Goal: Task Accomplishment & Management: Use online tool/utility

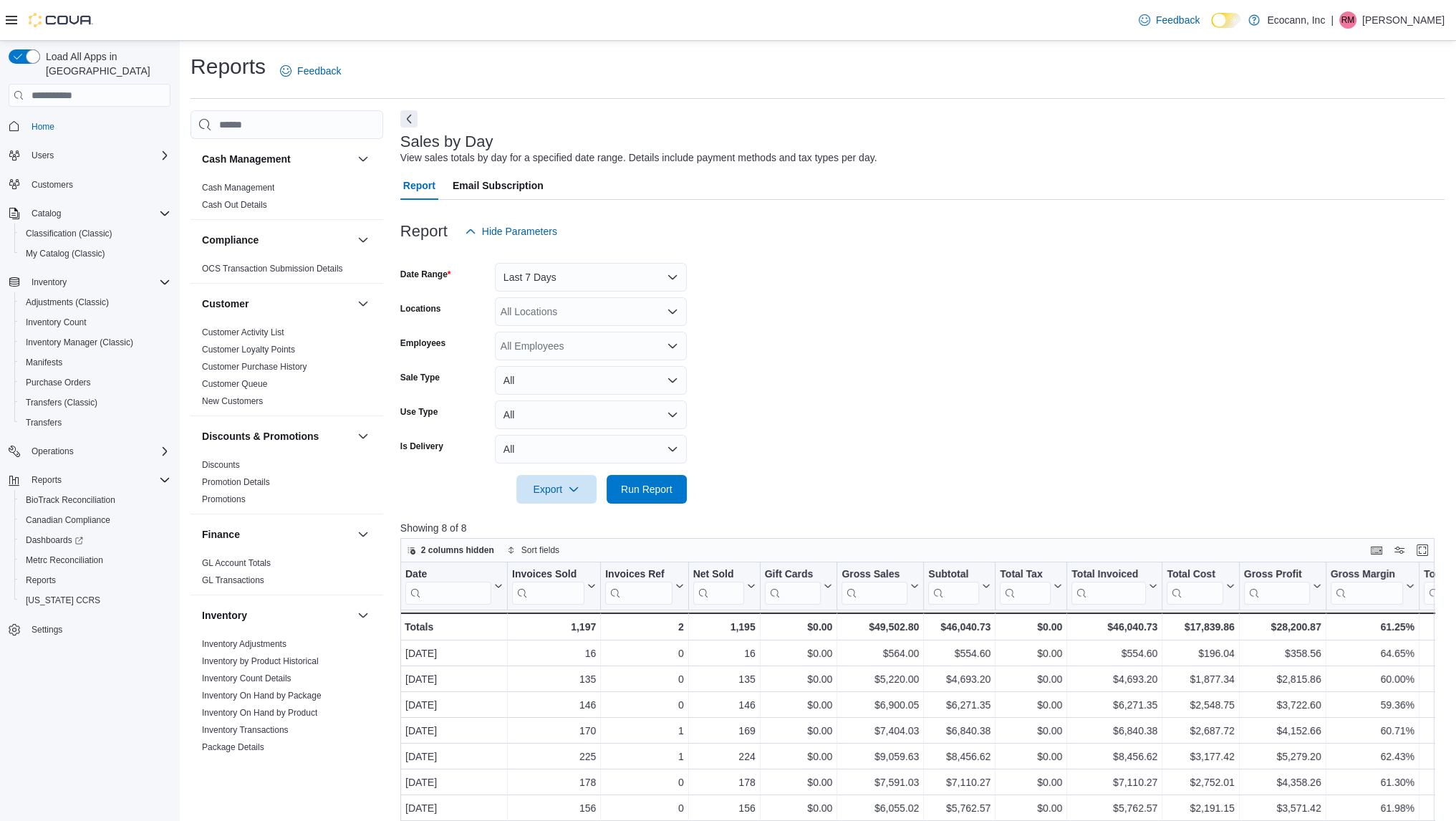
scroll to position [828, 0]
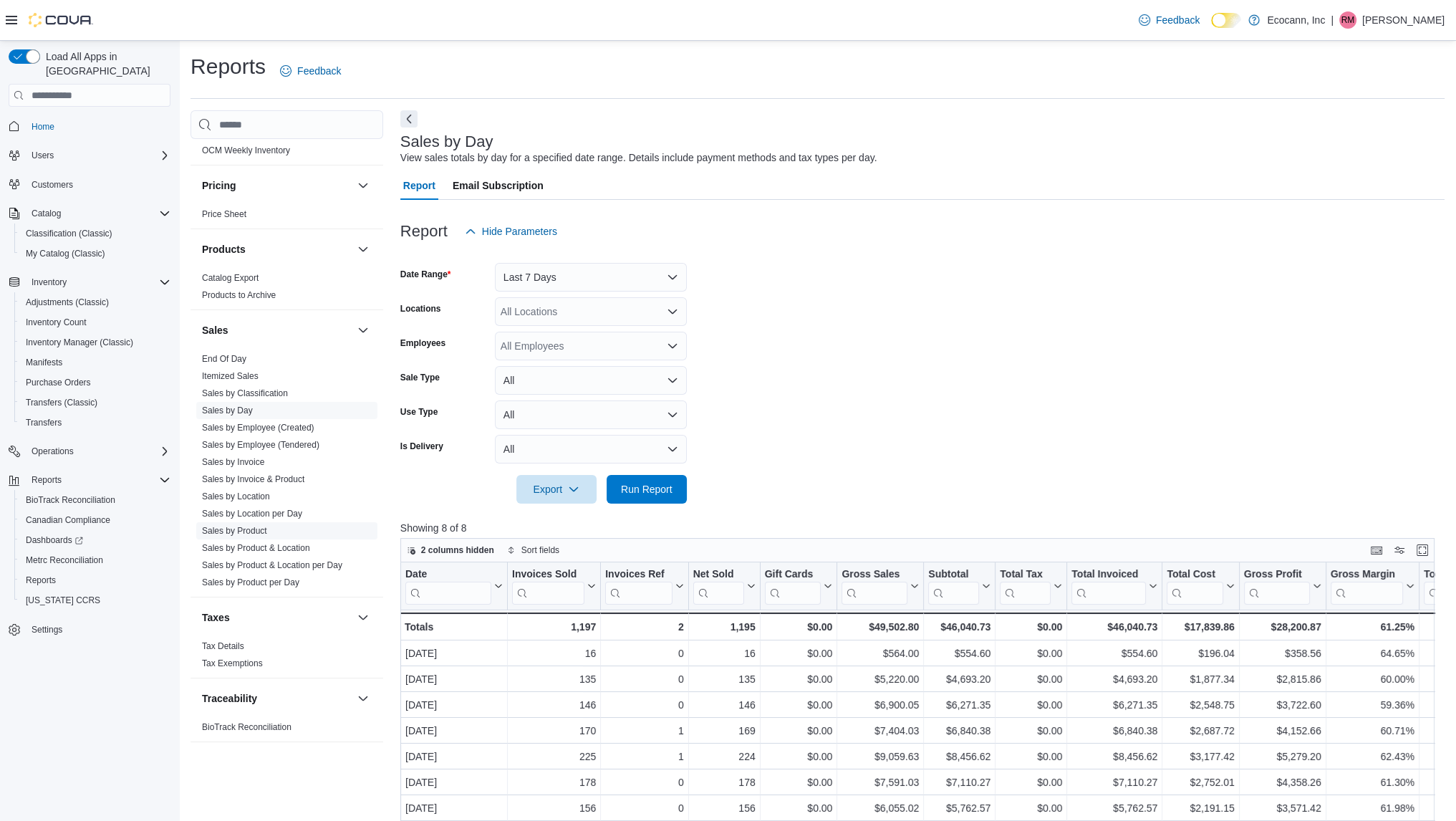
click at [262, 533] on link "Sales by Product" at bounding box center [234, 531] width 66 height 10
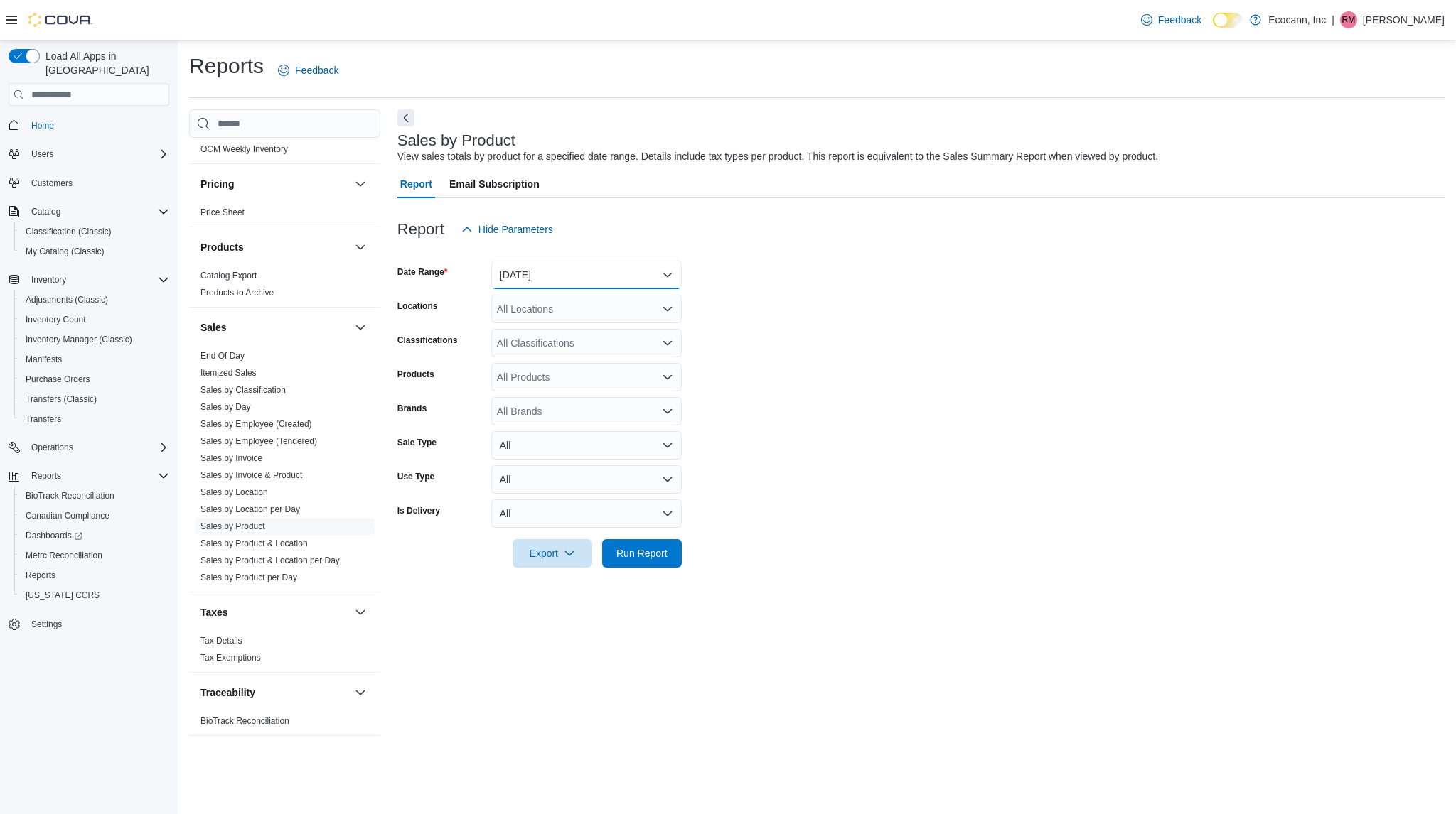
click at [603, 271] on button "[DATE]" at bounding box center [586, 275] width 190 height 29
click at [532, 330] on span "[DATE]" at bounding box center [595, 332] width 162 height 17
click at [648, 547] on span "Run Report" at bounding box center [642, 552] width 51 height 14
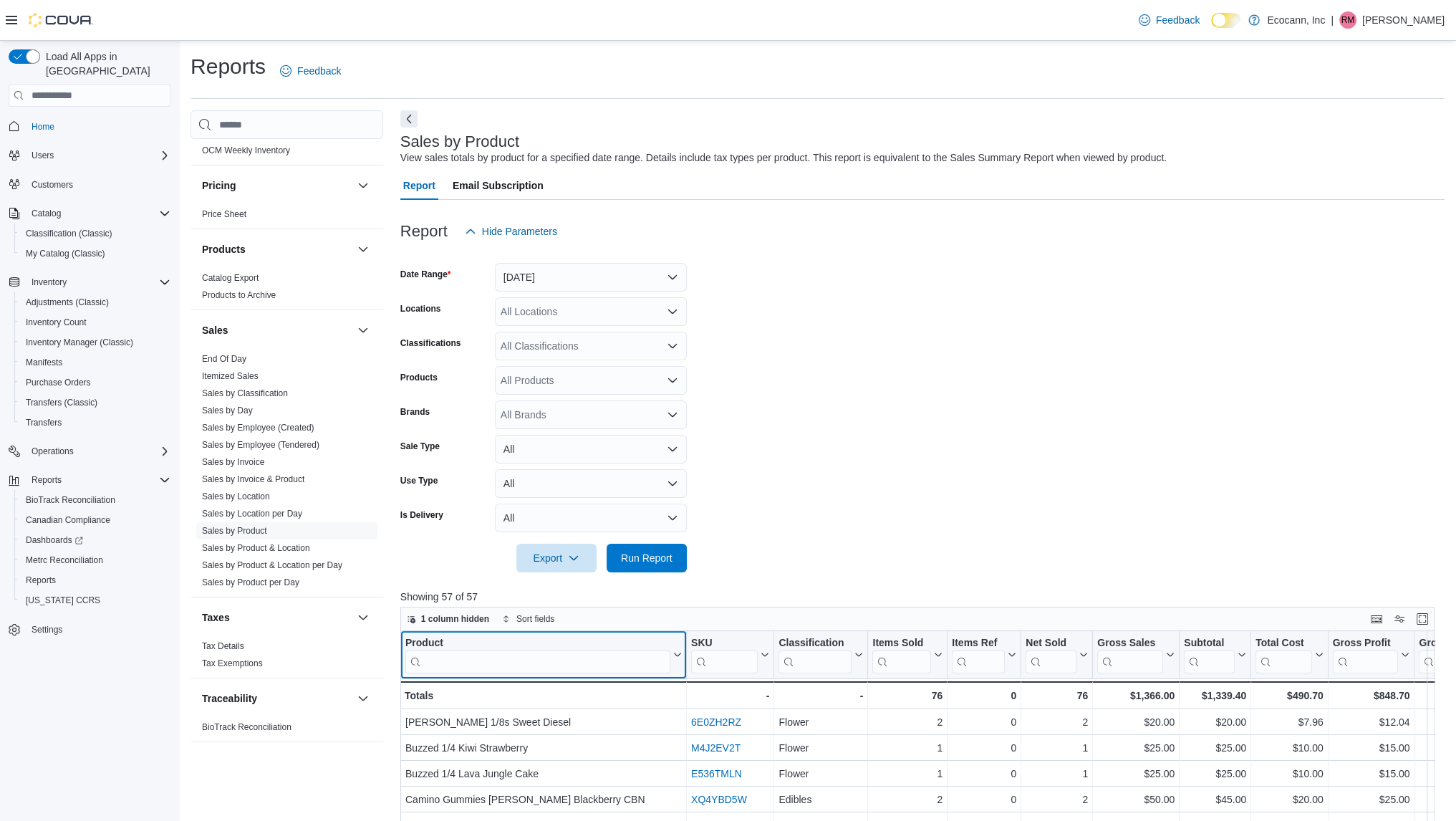
click at [511, 660] on input "search" at bounding box center [538, 662] width 265 height 23
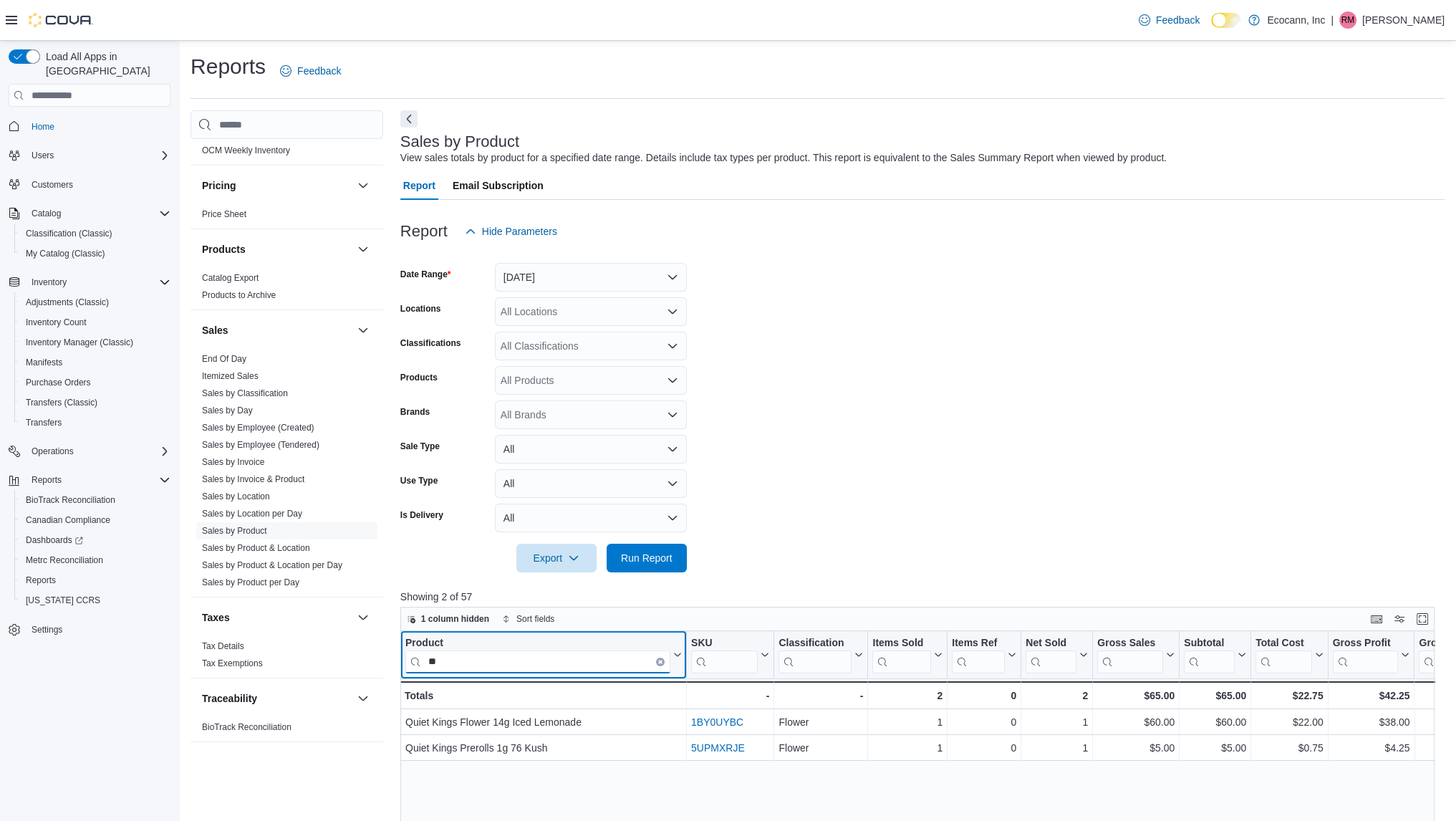
type input "**"
click at [601, 281] on button "[DATE]" at bounding box center [591, 277] width 192 height 29
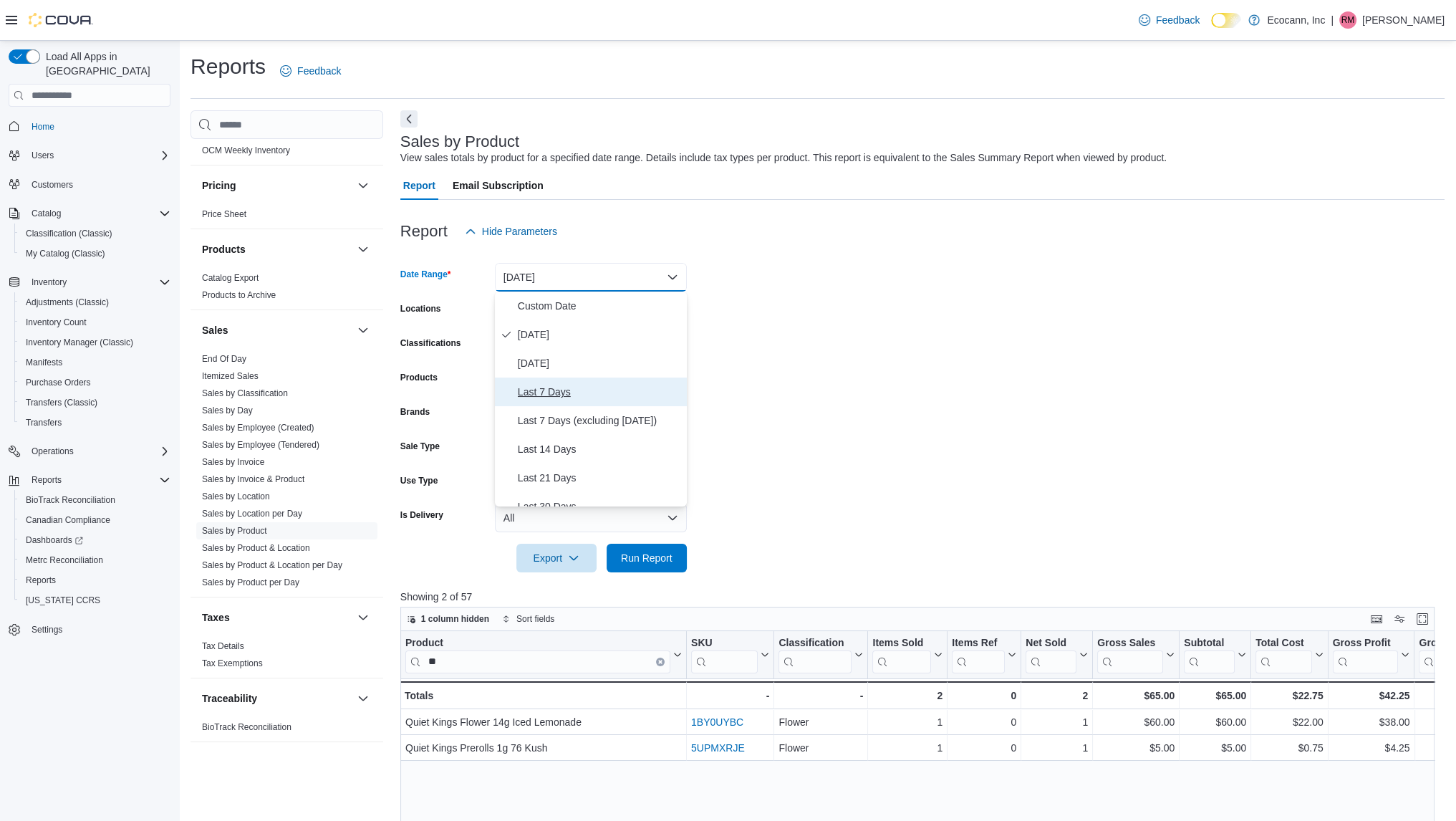
click at [544, 396] on span "Last 7 Days" at bounding box center [599, 392] width 163 height 17
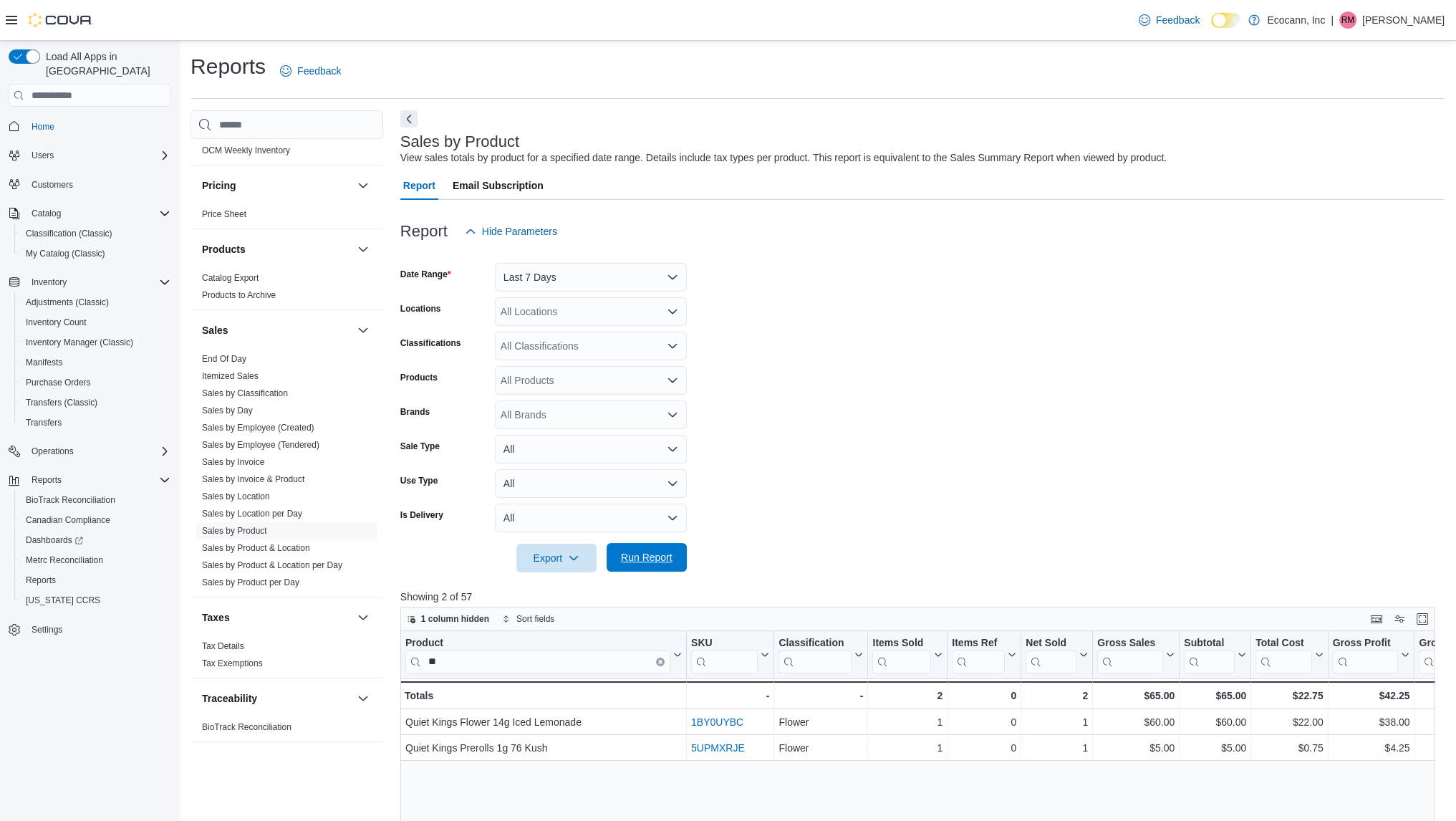
click at [627, 559] on span "Run Report" at bounding box center [647, 557] width 51 height 14
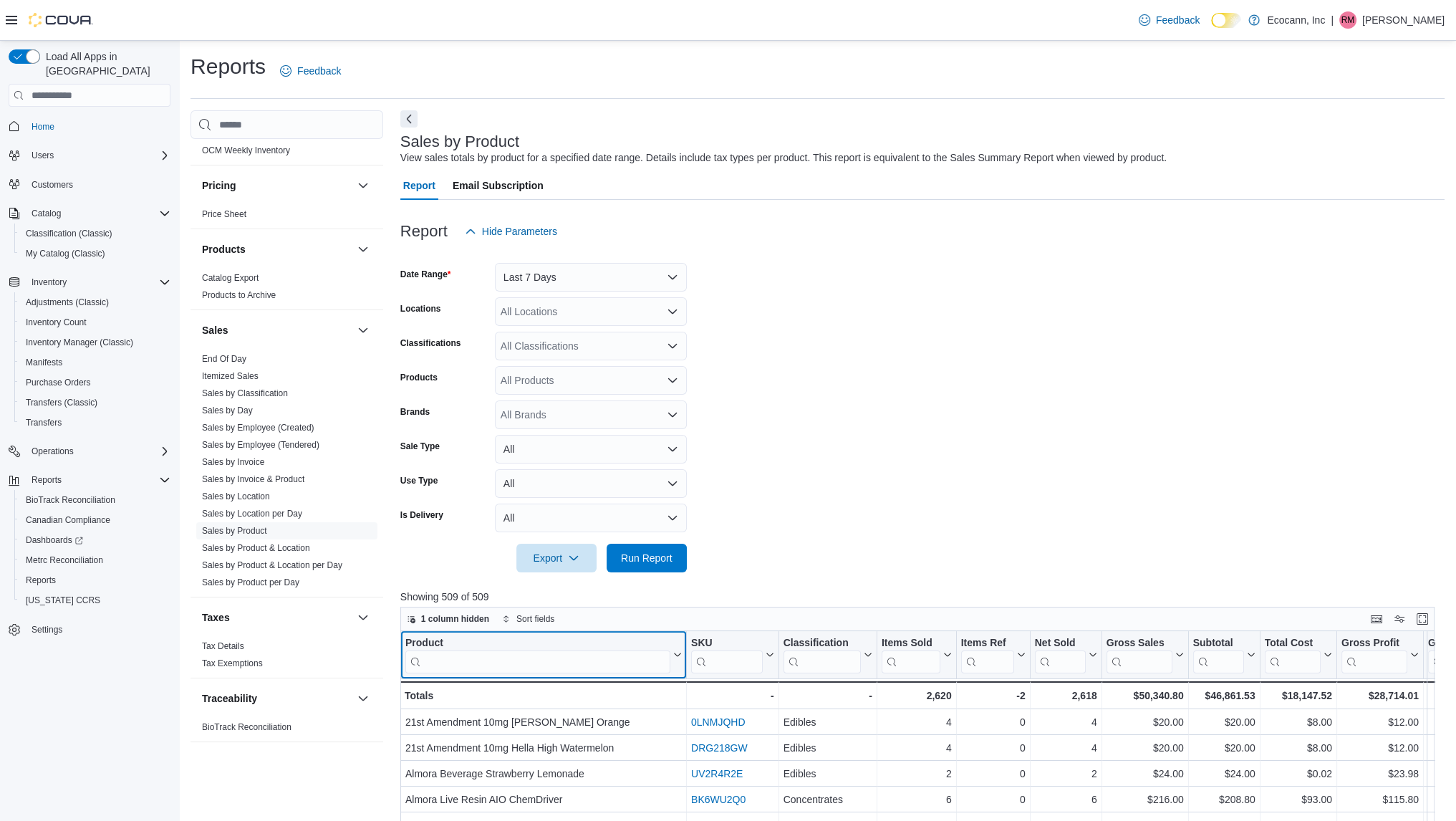
click at [580, 666] on input "search" at bounding box center [538, 662] width 265 height 23
type input "*********"
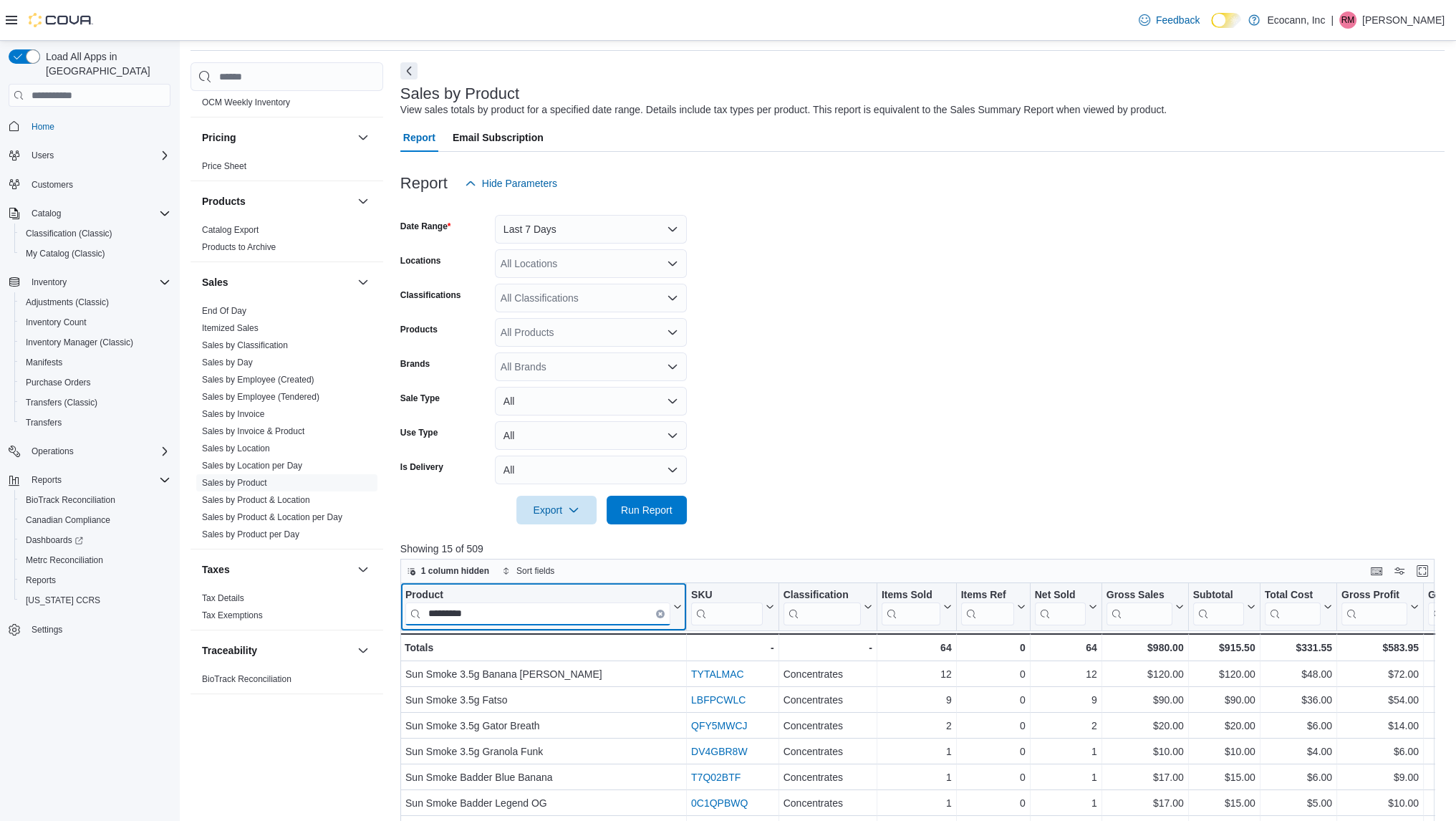
scroll to position [37, 0]
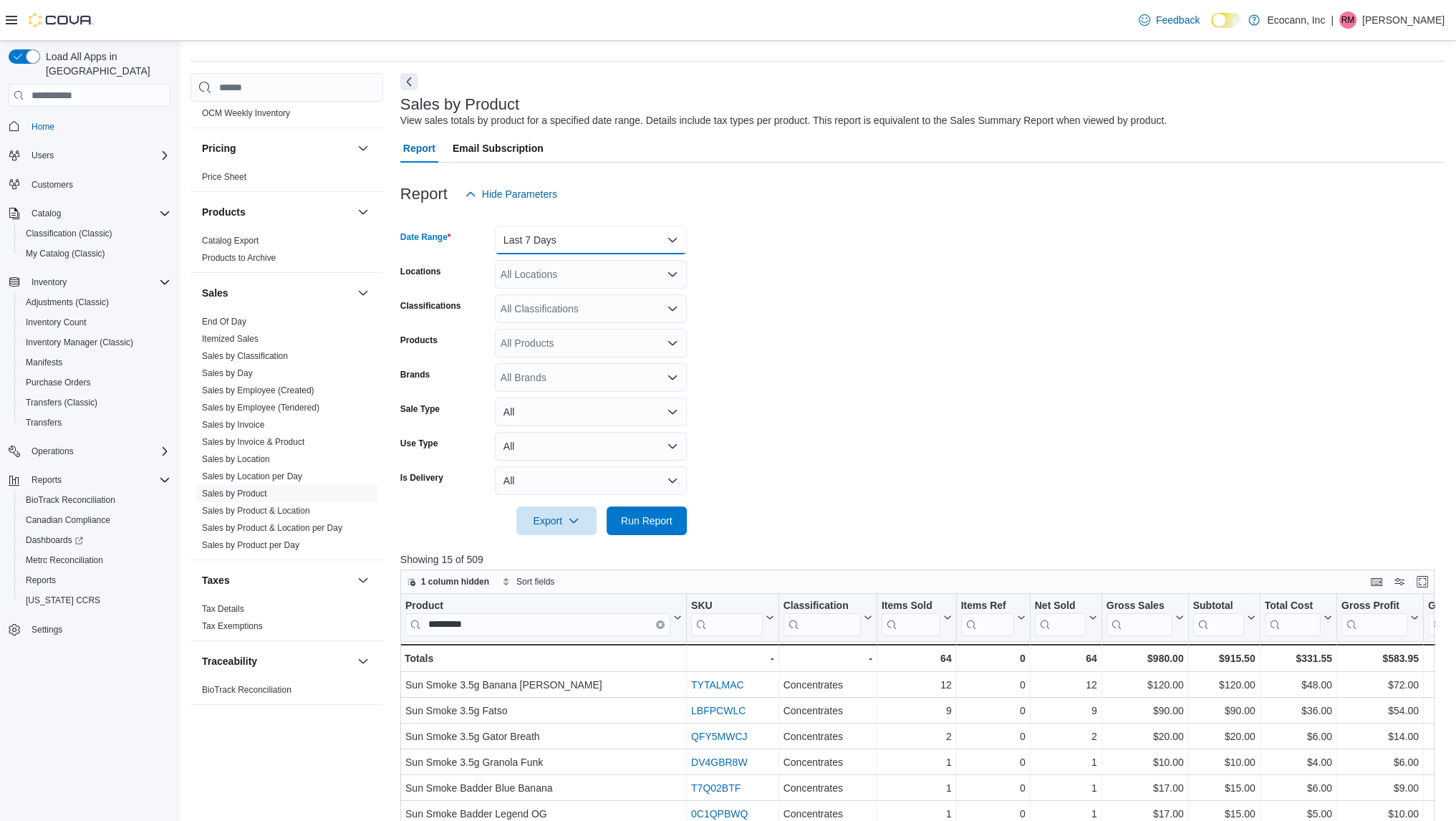
click at [514, 247] on button "Last 7 Days" at bounding box center [591, 240] width 192 height 29
click at [524, 302] on span "[DATE]" at bounding box center [599, 297] width 163 height 17
click at [639, 534] on span "Run Report" at bounding box center [647, 520] width 63 height 29
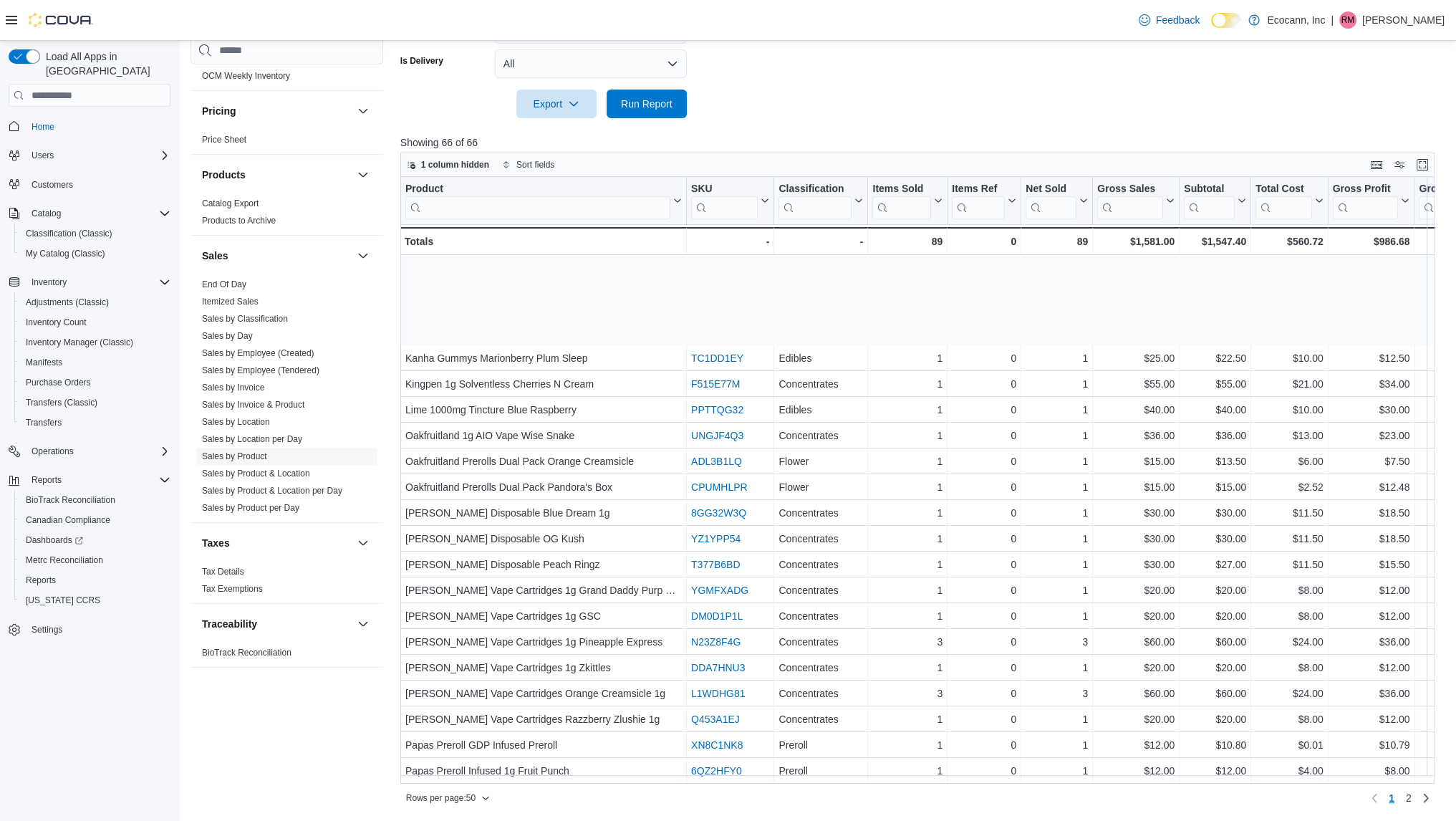
scroll to position [769, 0]
